Goal: Information Seeking & Learning: Learn about a topic

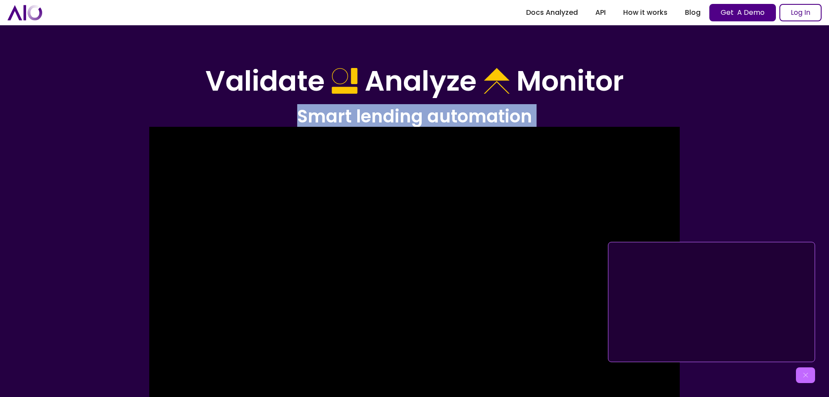
drag, startPoint x: 294, startPoint y: 122, endPoint x: 541, endPoint y: 131, distance: 247.0
click at [541, 131] on header "Validate Analyze Monitor Smart lending automation Get A Demo Log In Click for s…" at bounding box center [414, 352] width 829 height 704
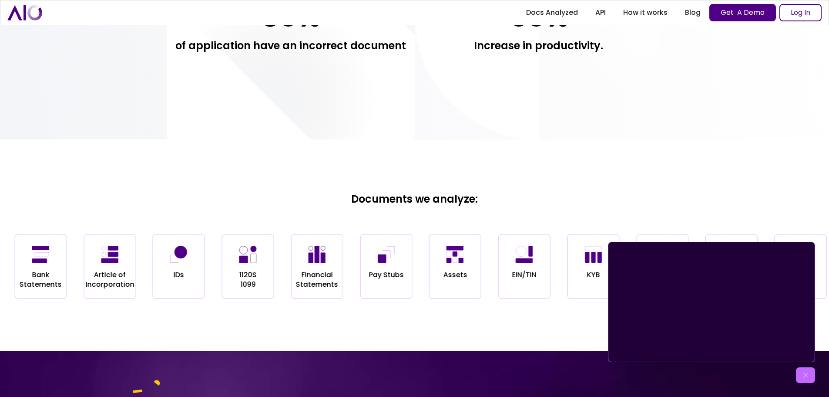
scroll to position [784, 0]
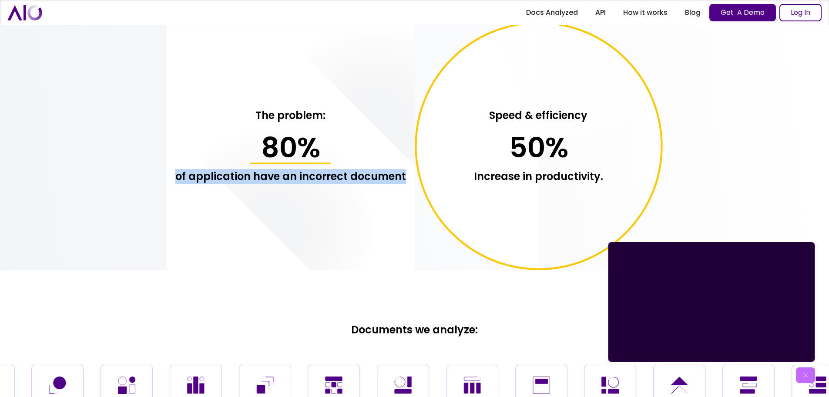
drag, startPoint x: 178, startPoint y: 177, endPoint x: 407, endPoint y: 173, distance: 229.0
click at [407, 173] on div "The problem: 80 % of application have an incorrect document" at bounding box center [291, 146] width 248 height 248
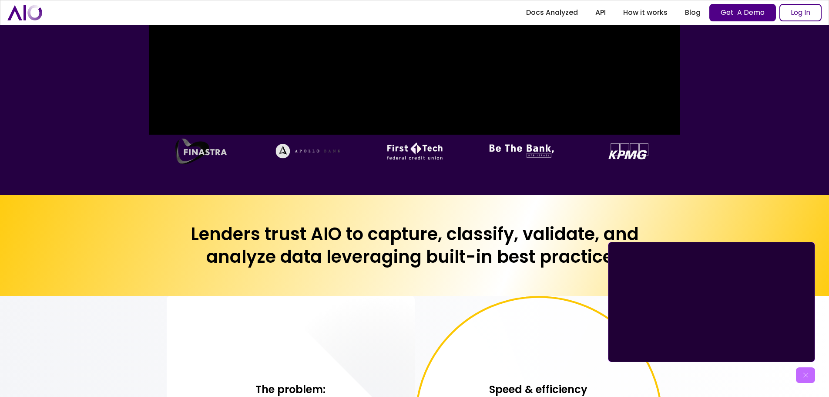
scroll to position [522, 0]
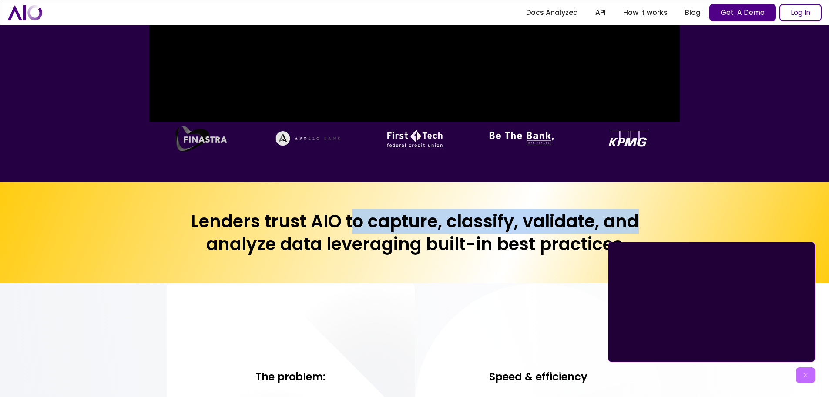
drag, startPoint x: 349, startPoint y: 224, endPoint x: 657, endPoint y: 218, distance: 308.8
click at [657, 218] on h2 "Lenders trust AIO to capture, classify, validate, and analyze data leveraging b…" at bounding box center [415, 232] width 496 height 45
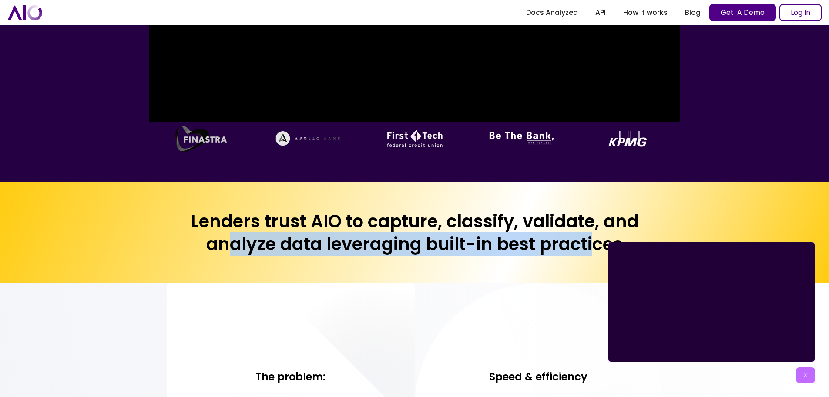
drag, startPoint x: 324, startPoint y: 244, endPoint x: 593, endPoint y: 257, distance: 268.9
click at [593, 257] on div "Lenders trust AIO to capture, classify, validate, and analyze data leveraging b…" at bounding box center [414, 232] width 829 height 101
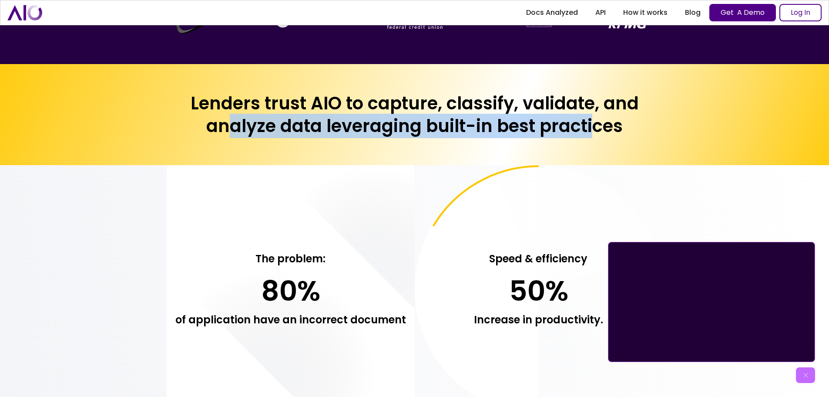
scroll to position [653, 0]
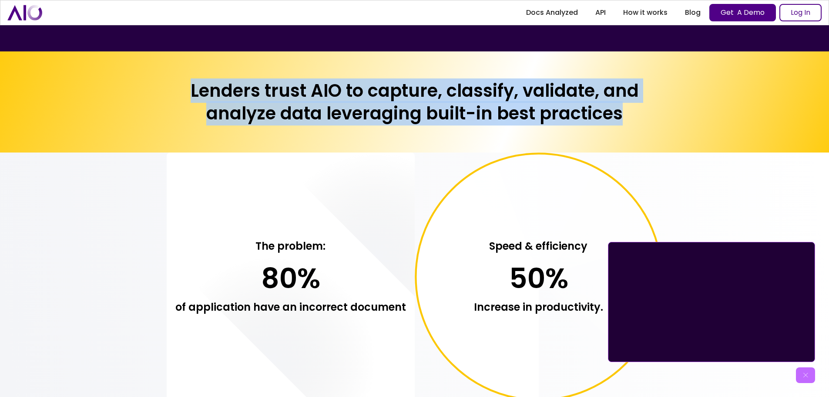
drag, startPoint x: 625, startPoint y: 115, endPoint x: 184, endPoint y: 91, distance: 441.7
click at [184, 91] on h2 "Lenders trust AIO to capture, classify, validate, and analyze data leveraging b…" at bounding box center [415, 101] width 496 height 45
drag, startPoint x: 184, startPoint y: 91, endPoint x: 673, endPoint y: 109, distance: 489.7
click at [673, 109] on div "Lenders trust AIO to capture, classify, validate, and analyze data leveraging b…" at bounding box center [414, 101] width 829 height 101
